Goal: Task Accomplishment & Management: Use online tool/utility

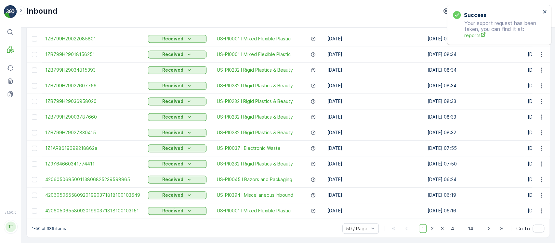
click at [49, 228] on p "1-50 of 686 items" at bounding box center [49, 228] width 34 height 5
copy p "686"
click at [546, 12] on icon "close" at bounding box center [545, 11] width 5 height 5
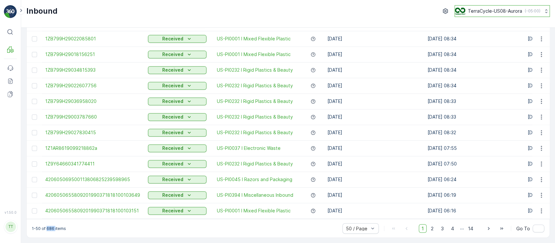
click at [532, 11] on p "( -05:00 )" at bounding box center [533, 10] width 16 height 5
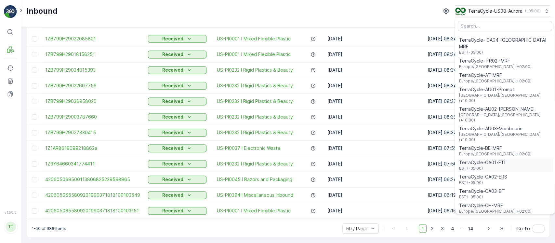
click at [497, 159] on span "TerraCycle-CA01-FTI" at bounding box center [482, 162] width 46 height 7
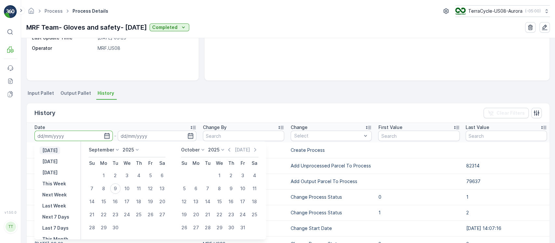
click at [55, 151] on p "[DATE]" at bounding box center [49, 150] width 15 height 7
type input "[DATE]"
type input "08.09.2025"
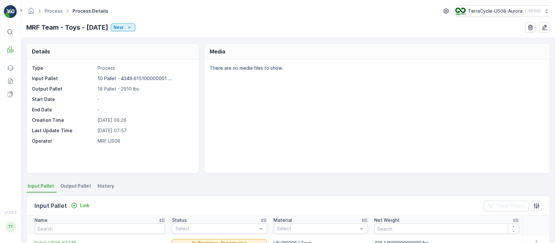
scroll to position [87, 0]
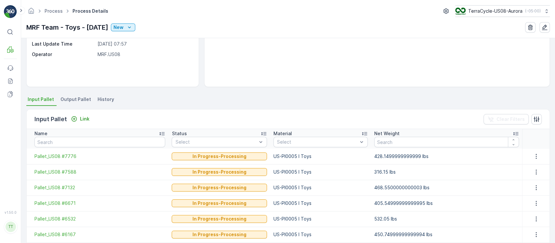
click at [102, 102] on li "History" at bounding box center [106, 100] width 21 height 11
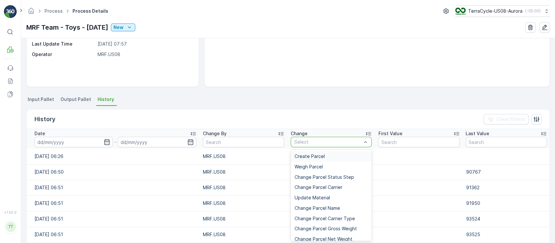
type input "Add Unprocessed Parcel To Process"
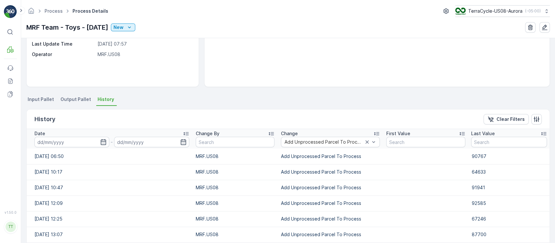
click at [61, 144] on input at bounding box center [71, 142] width 75 height 10
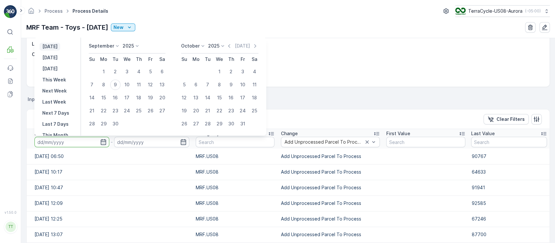
click at [49, 49] on p "Yesterday" at bounding box center [49, 46] width 15 height 7
type input "08.09.2025"
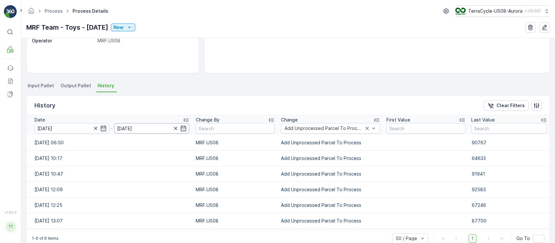
scroll to position [113, 0]
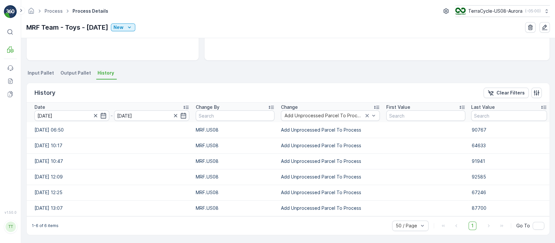
click at [51, 78] on li "Input Pallet" at bounding box center [41, 73] width 30 height 11
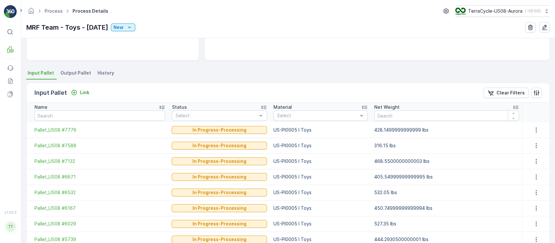
click at [297, 129] on td "US-PI0005 I Toys" at bounding box center [320, 130] width 101 height 16
copy td "US-PI0005 I Toys"
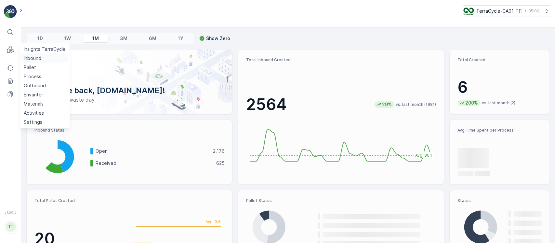
click at [30, 59] on p "Inbound" at bounding box center [33, 58] width 18 height 7
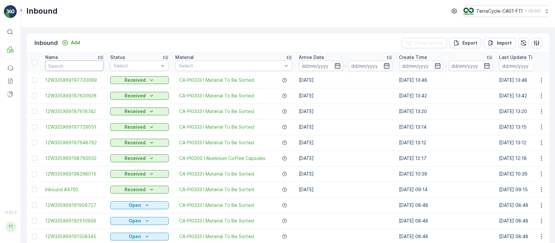
click at [92, 69] on input "text" at bounding box center [74, 66] width 59 height 10
type input "inb"
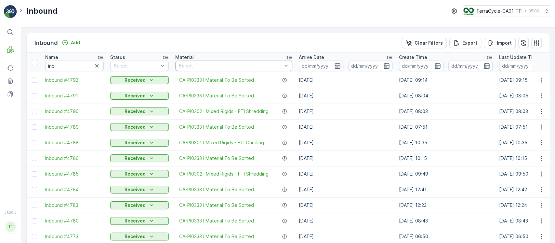
click at [218, 68] on div "Select" at bounding box center [233, 66] width 117 height 10
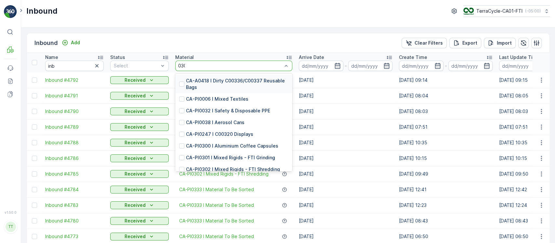
type input "0300"
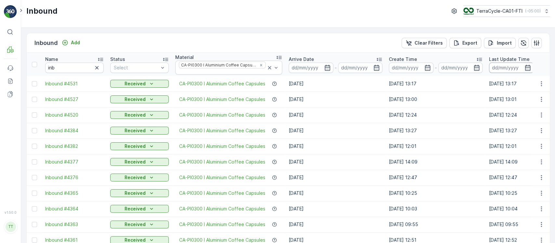
click at [498, 62] on input at bounding box center [511, 67] width 45 height 10
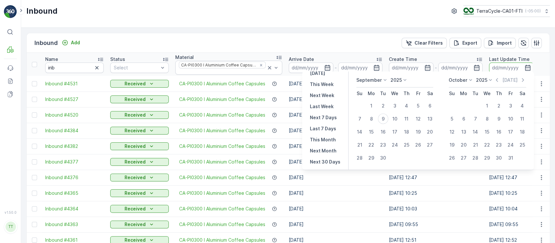
scroll to position [59, 0]
click at [329, 113] on button "This Month" at bounding box center [323, 111] width 31 height 8
type input "01.09.2025"
type input "30.09.2025"
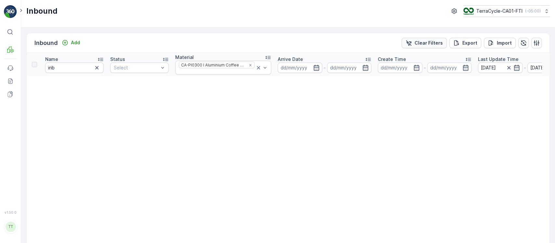
click at [414, 46] on div "Clear Filters" at bounding box center [424, 43] width 37 height 7
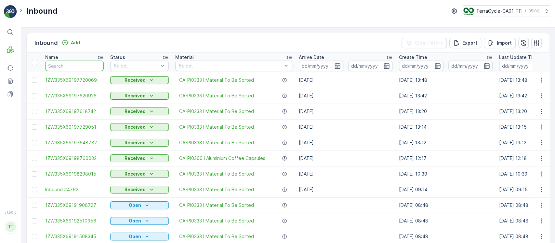
click at [75, 64] on input "text" at bounding box center [74, 66] width 59 height 10
type input "."
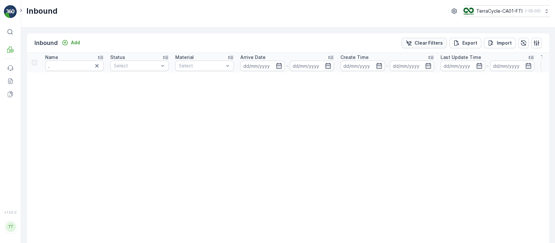
click at [434, 43] on p "Clear Filters" at bounding box center [429, 43] width 28 height 7
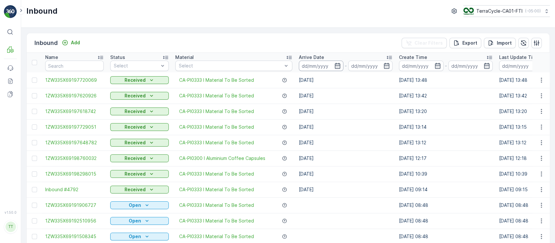
click at [315, 66] on input at bounding box center [321, 66] width 45 height 10
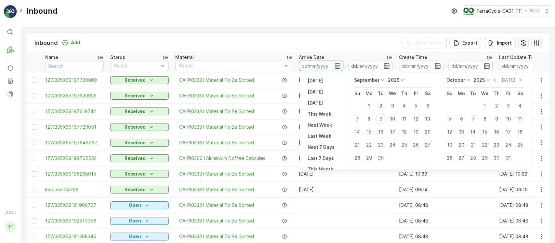
drag, startPoint x: 384, startPoint y: 105, endPoint x: 381, endPoint y: 109, distance: 4.4
click at [383, 108] on div "2" at bounding box center [381, 106] width 10 height 10
type input "02.09.2025"
click at [366, 117] on div "8" at bounding box center [369, 119] width 10 height 10
type input "08.09.2025"
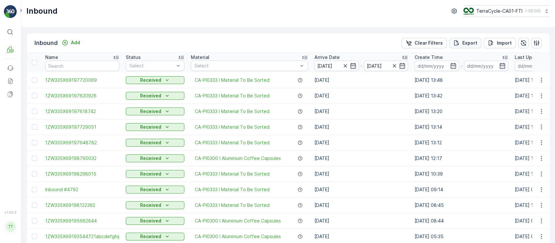
click at [471, 40] on p "Export" at bounding box center [470, 43] width 15 height 7
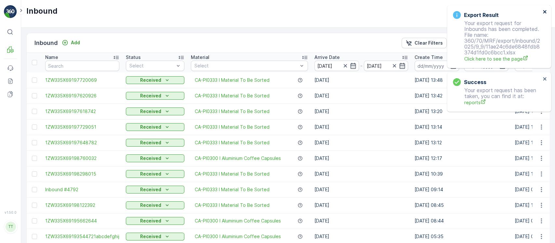
click at [544, 9] on icon "close" at bounding box center [545, 11] width 5 height 5
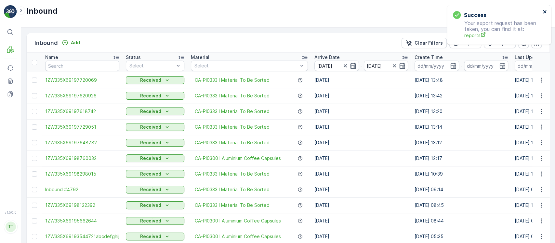
click at [544, 9] on icon "close" at bounding box center [545, 11] width 5 height 5
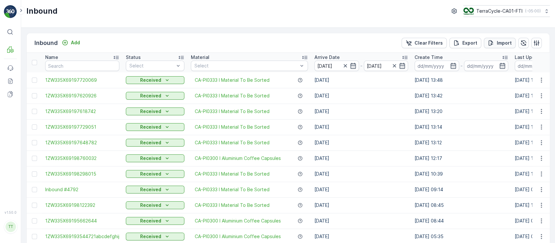
click at [505, 40] on p "Import" at bounding box center [504, 43] width 15 height 7
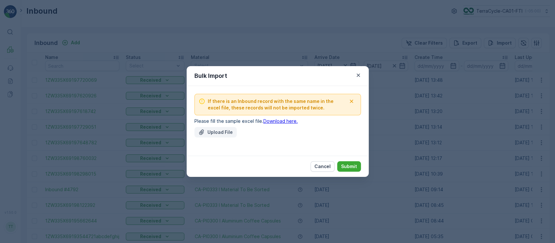
click at [213, 133] on p "Upload File" at bounding box center [220, 132] width 25 height 7
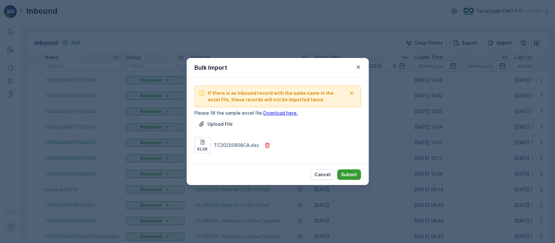
click at [350, 171] on p "Submit" at bounding box center [349, 174] width 16 height 7
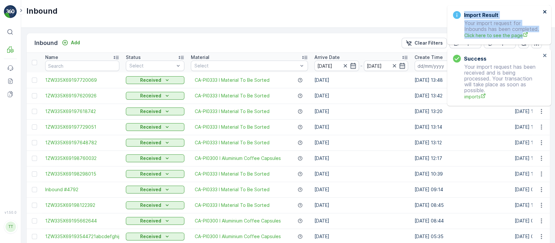
drag, startPoint x: 548, startPoint y: 12, endPoint x: 543, endPoint y: 12, distance: 4.3
click at [543, 12] on div "Import Result Your import request for Inbounds has been completed. Click here t…" at bounding box center [499, 24] width 104 height 39
click at [543, 12] on icon "close" at bounding box center [545, 11] width 5 height 5
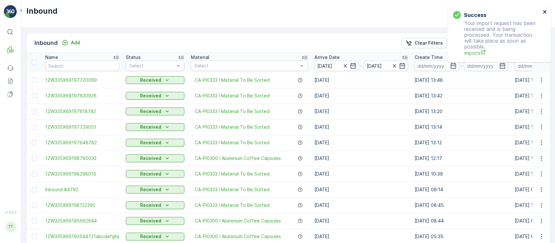
click at [543, 12] on icon "close" at bounding box center [545, 11] width 5 height 5
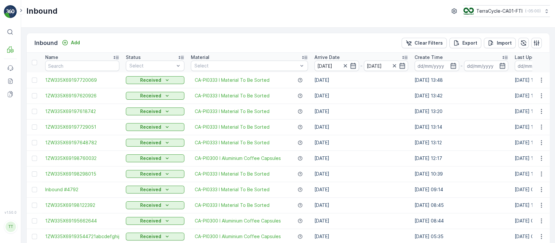
click at [546, 12] on icon at bounding box center [547, 11] width 2 height 4
type input "8"
click at [524, 35] on ul "8 TerraCycle-US08-Aurora America/Chicago (-05:00)" at bounding box center [509, 34] width 91 height 33
click at [524, 36] on ul "8 TerraCycle-US08-Aurora America/Chicago (-05:00)" at bounding box center [509, 34] width 91 height 33
click at [524, 37] on div "TerraCycle-US08-Aurora America/Chicago (-05:00)" at bounding box center [509, 42] width 89 height 14
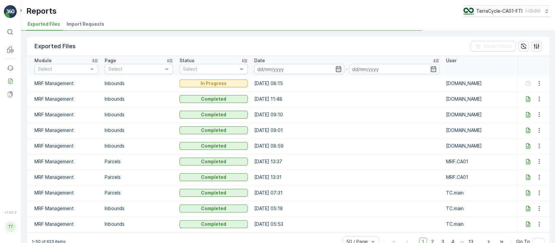
click at [95, 22] on span "Import Requests" at bounding box center [86, 24] width 38 height 7
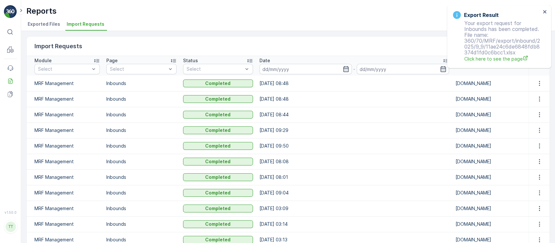
drag, startPoint x: 37, startPoint y: 21, endPoint x: 52, endPoint y: 21, distance: 15.0
click at [37, 22] on span "Exported Files" at bounding box center [44, 24] width 33 height 7
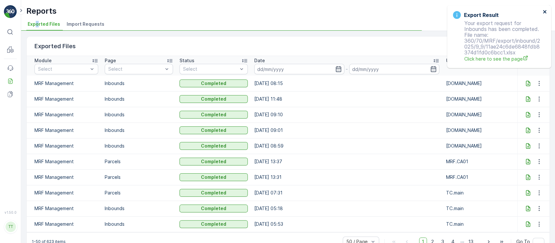
click at [545, 12] on icon "close" at bounding box center [544, 11] width 3 height 3
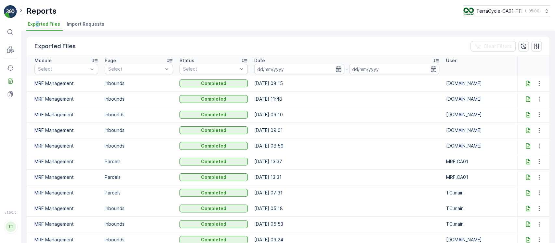
click at [526, 83] on icon at bounding box center [528, 83] width 4 height 6
click at [92, 30] on li "Import Requests" at bounding box center [86, 25] width 42 height 11
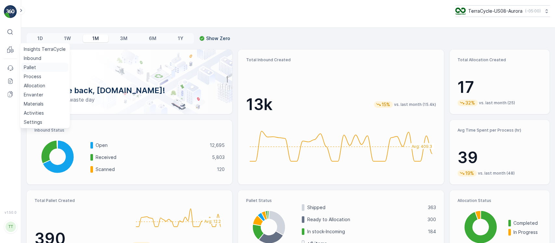
click at [28, 68] on p "Pallet" at bounding box center [30, 67] width 12 height 7
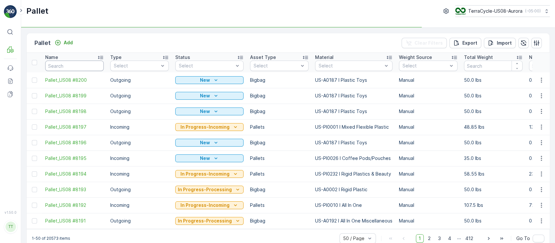
click at [80, 65] on input "text" at bounding box center [74, 66] width 59 height 10
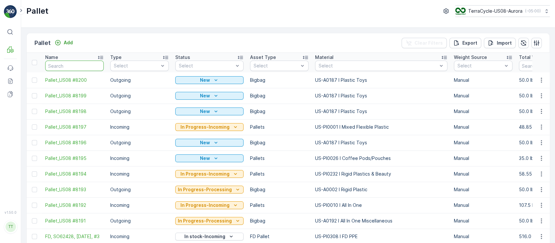
click at [56, 65] on input "text" at bounding box center [74, 66] width 59 height 10
paste input "SO62428"
type input "SO62428"
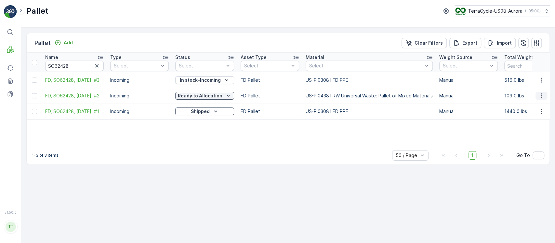
click at [539, 95] on icon "button" at bounding box center [542, 95] width 7 height 7
click at [534, 112] on span "Edit Pallet" at bounding box center [526, 114] width 22 height 7
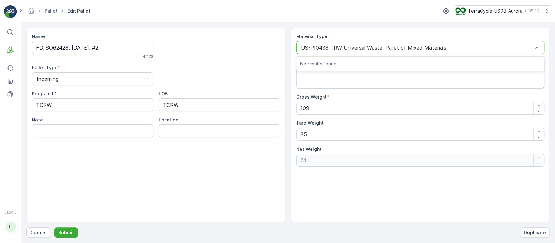
click at [325, 44] on div "US-PI0438 I RW Universal Waste: Pallet of Mixed Materials" at bounding box center [420, 47] width 248 height 13
type input "PI0506"
click at [336, 61] on p "No results found" at bounding box center [420, 64] width 240 height 7
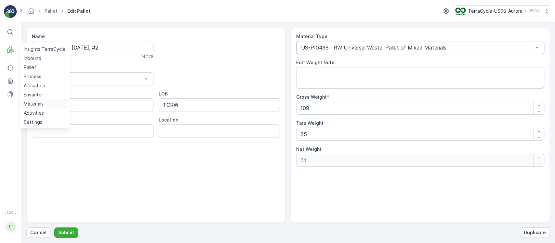
click at [40, 105] on p "Materials" at bounding box center [34, 104] width 20 height 7
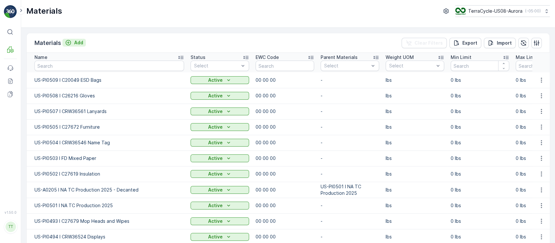
click at [77, 43] on p "Add" at bounding box center [78, 42] width 9 height 7
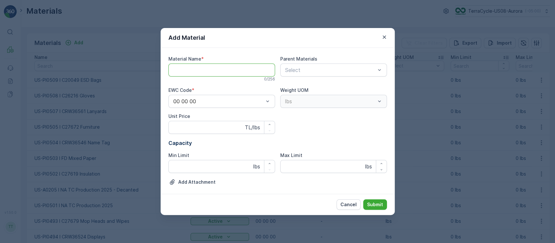
paste Name "US-PI0506 I C26216 Cases"
click at [192, 70] on Name "US-PI0506 I C26216 Cases" at bounding box center [222, 69] width 107 height 13
type Name "US-PI0506 I C26216 Cases"
click at [384, 205] on button "Submit" at bounding box center [375, 204] width 24 height 10
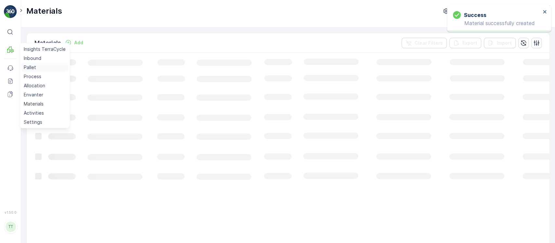
click at [22, 66] on link "Pallet" at bounding box center [44, 67] width 47 height 9
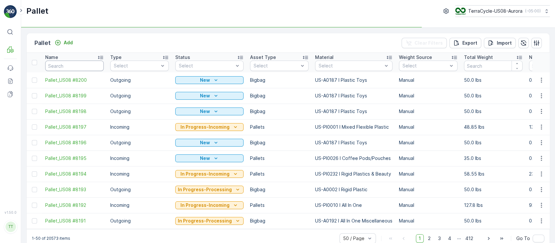
click at [73, 70] on input "text" at bounding box center [74, 66] width 59 height 10
paste input "SO62428"
type input "SO62428"
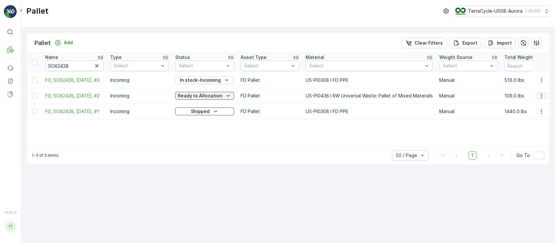
click at [544, 94] on icon "button" at bounding box center [542, 95] width 7 height 7
click at [538, 112] on div "Edit Pallet" at bounding box center [534, 114] width 43 height 9
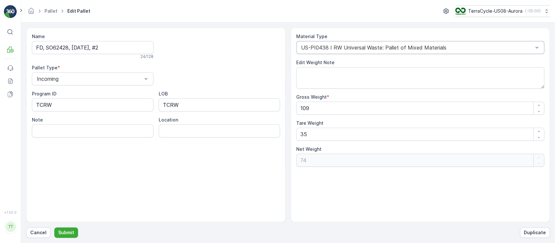
click at [408, 50] on div "US-PI0438 I RW Universal Waste: Pallet of Mixed Materials" at bounding box center [420, 47] width 248 height 13
type input "PI0506"
click at [359, 43] on div "US-PI0438 I RW Universal Waste: Pallet of Mixed Materials" at bounding box center [420, 47] width 248 height 13
click at [61, 233] on p "Submit" at bounding box center [66, 232] width 16 height 7
